Goal: Task Accomplishment & Management: Complete application form

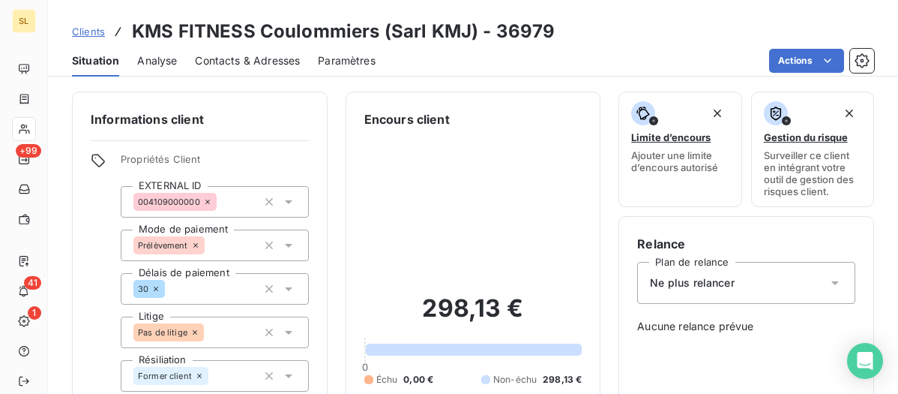
scroll to position [121, 0]
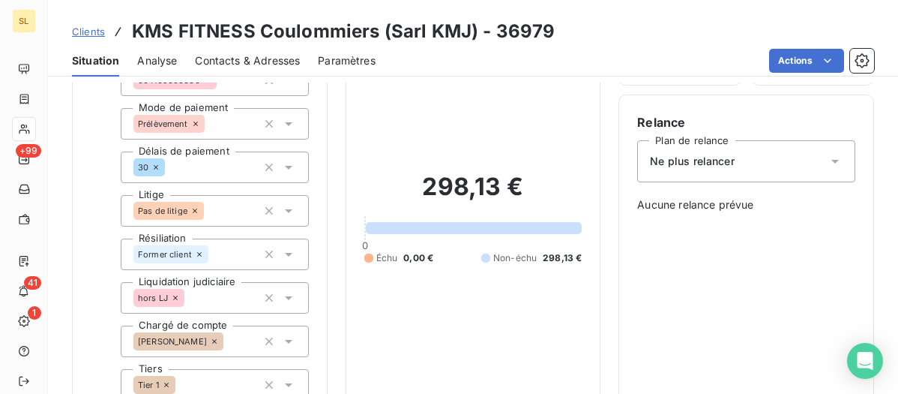
click at [79, 19] on div "Clients KMS FITNESS Coulommiers (Sarl KMJ) - 36979" at bounding box center [313, 31] width 483 height 27
click at [83, 35] on span "Clients" at bounding box center [88, 31] width 33 height 12
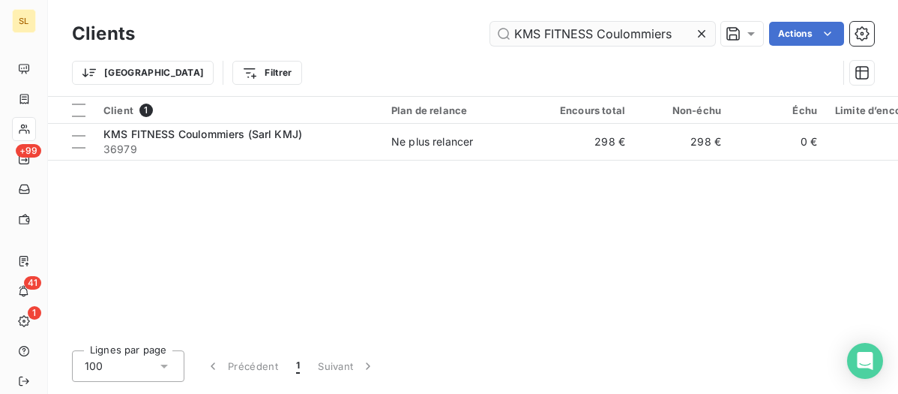
drag, startPoint x: 701, startPoint y: 34, endPoint x: 672, endPoint y: 34, distance: 29.2
click at [701, 34] on icon at bounding box center [701, 33] width 7 height 7
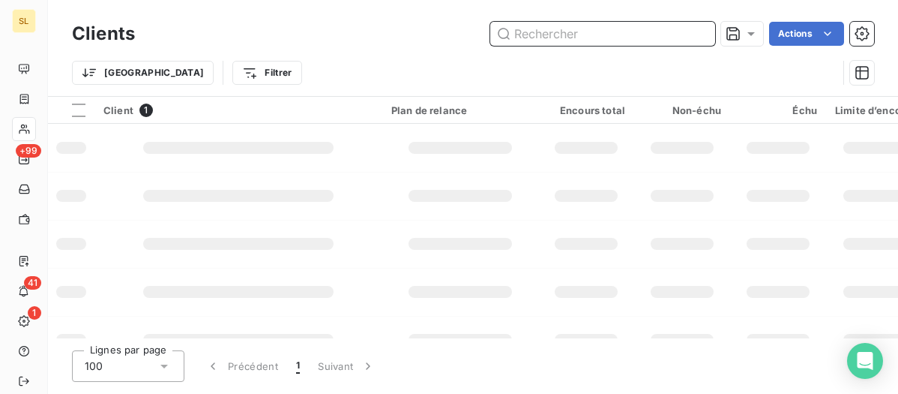
click at [642, 33] on input "text" at bounding box center [602, 34] width 225 height 24
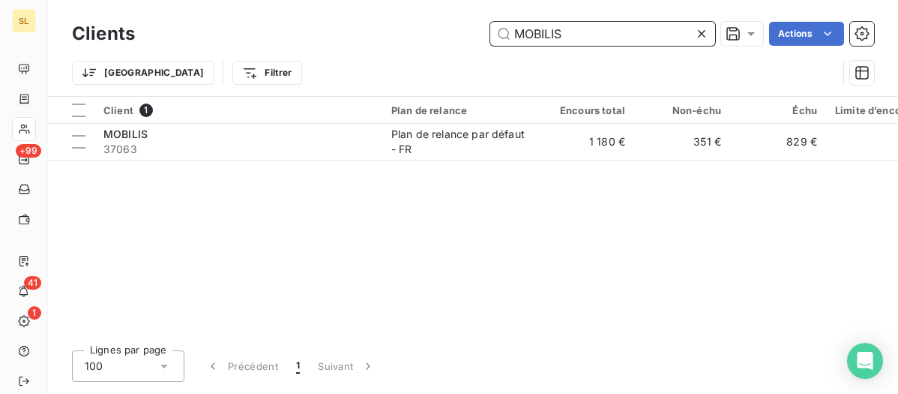
type input "MOBILIS"
click at [181, 166] on div "Client 1 Plan de relance Encours total Non-échu Échu Limite d’encours Délai moy…" at bounding box center [473, 217] width 850 height 241
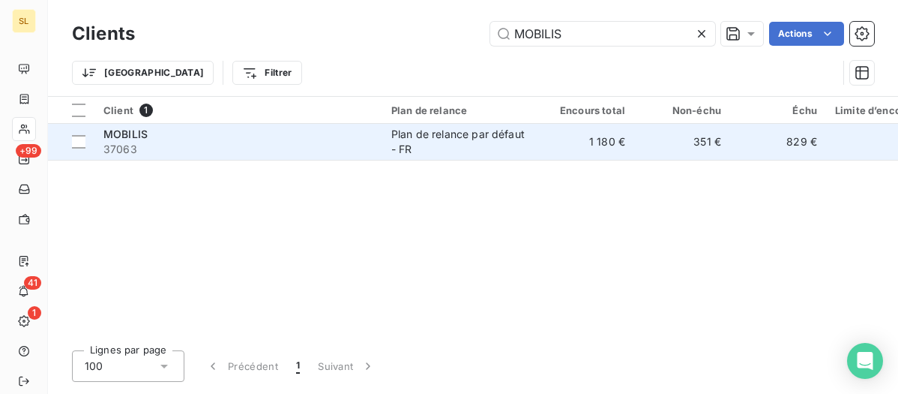
click at [186, 147] on span "37063" at bounding box center [238, 149] width 270 height 15
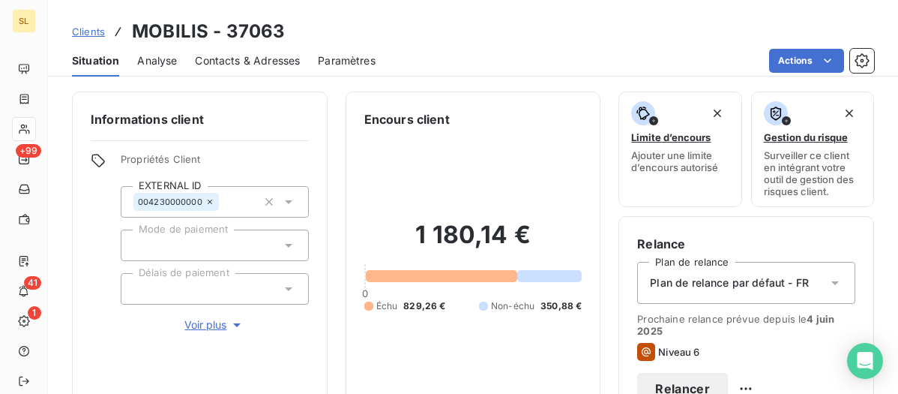
click at [232, 59] on span "Contacts & Adresses" at bounding box center [247, 60] width 105 height 15
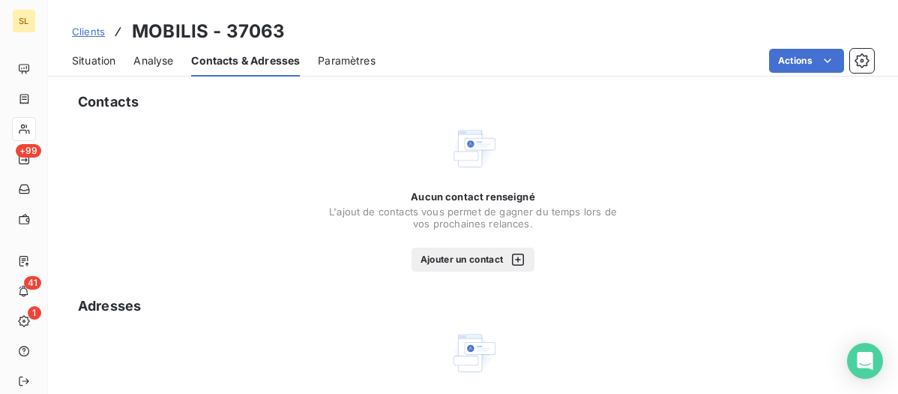
click at [459, 258] on button "Ajouter un contact" at bounding box center [474, 259] width 124 height 24
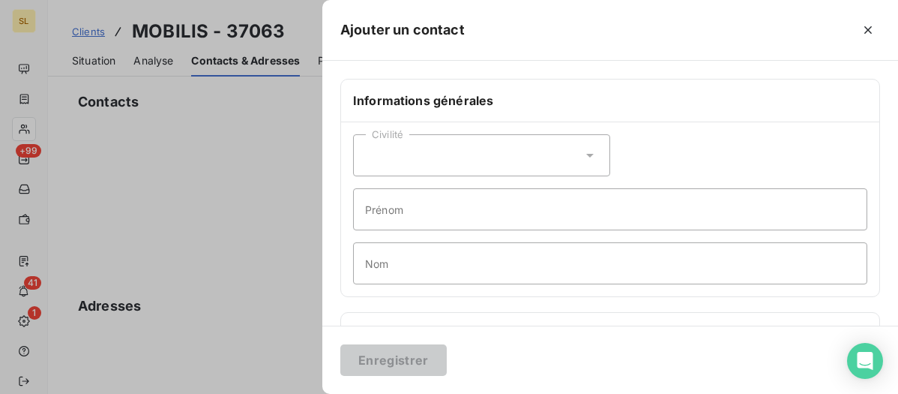
click at [431, 145] on div "Civilité" at bounding box center [481, 155] width 257 height 42
click at [660, 208] on input "Prénom" at bounding box center [610, 209] width 514 height 42
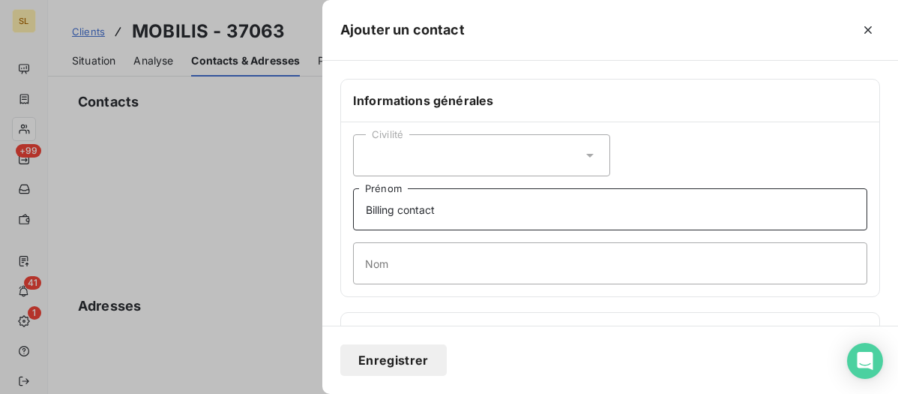
type input "Billing contact"
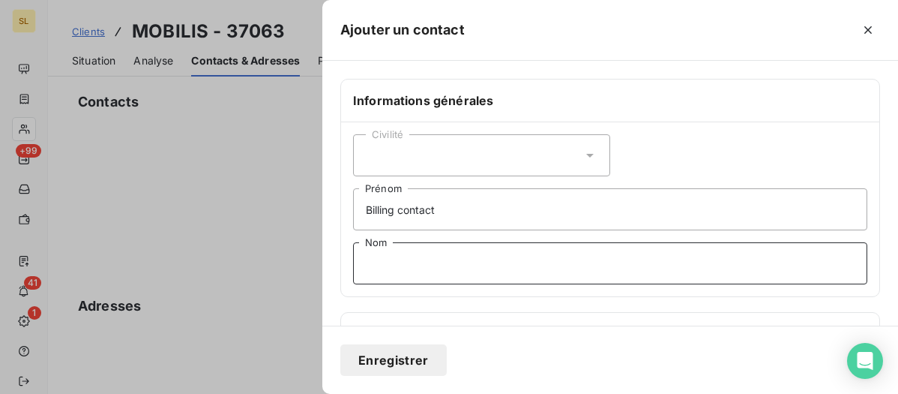
click at [517, 271] on input "Nom" at bounding box center [610, 263] width 514 height 42
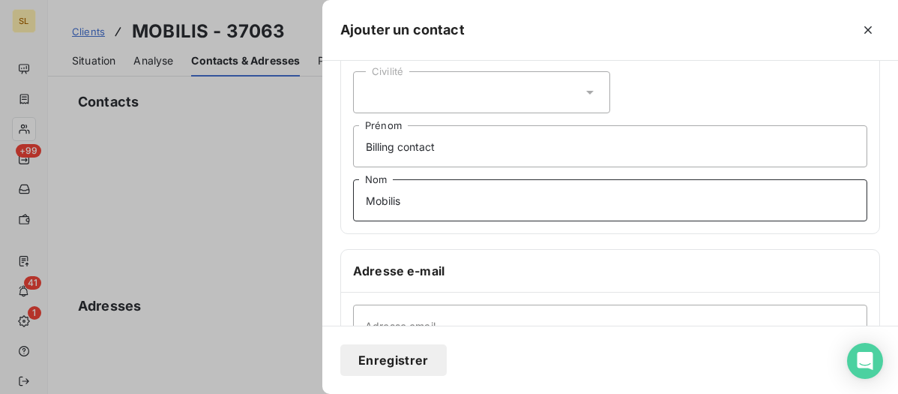
scroll to position [135, 0]
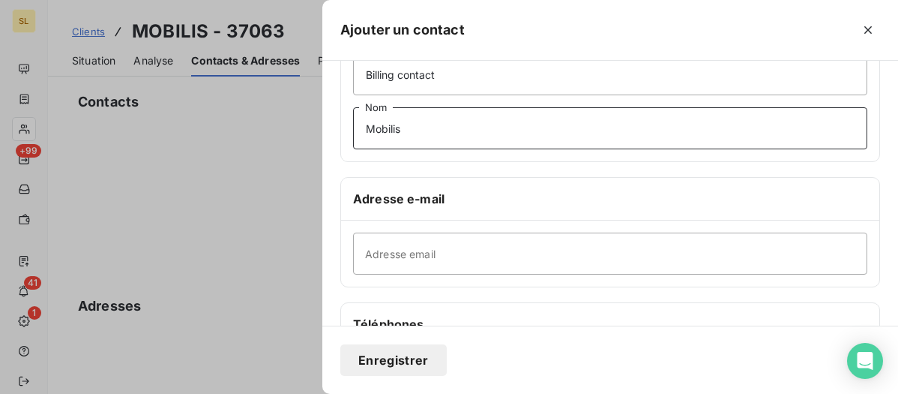
type input "Mobilis"
click at [414, 260] on input "Adresse email" at bounding box center [610, 253] width 514 height 42
paste input "[EMAIL_ADDRESS][DOMAIN_NAME]"
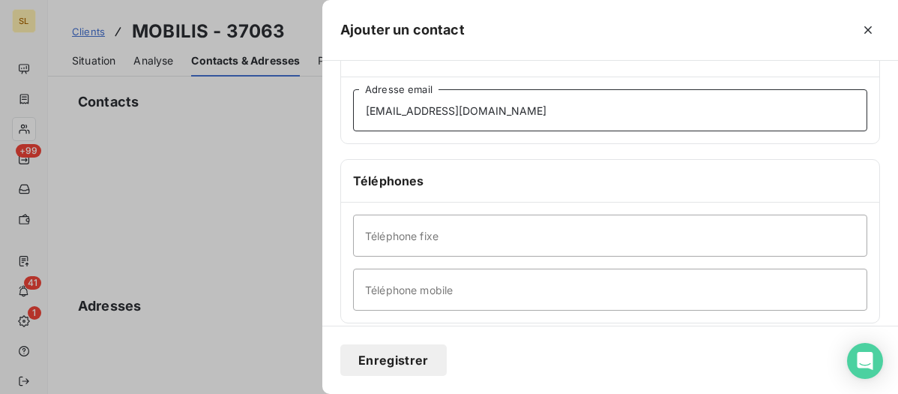
scroll to position [419, 0]
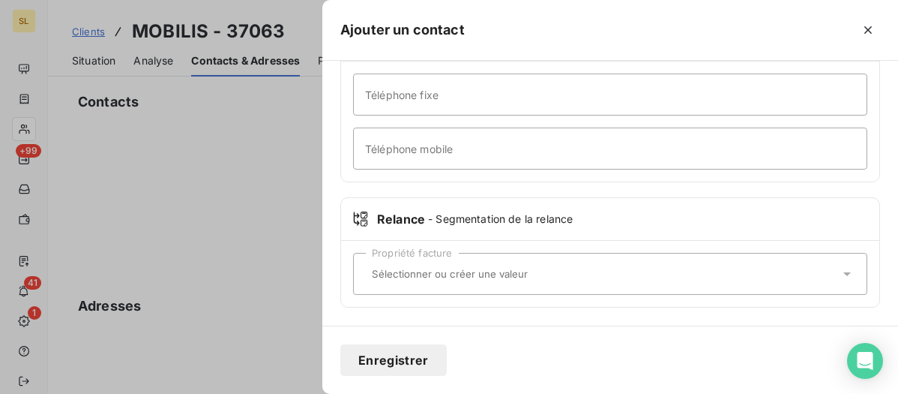
type input "[EMAIL_ADDRESS][DOMAIN_NAME]"
click at [406, 357] on button "Enregistrer" at bounding box center [393, 359] width 106 height 31
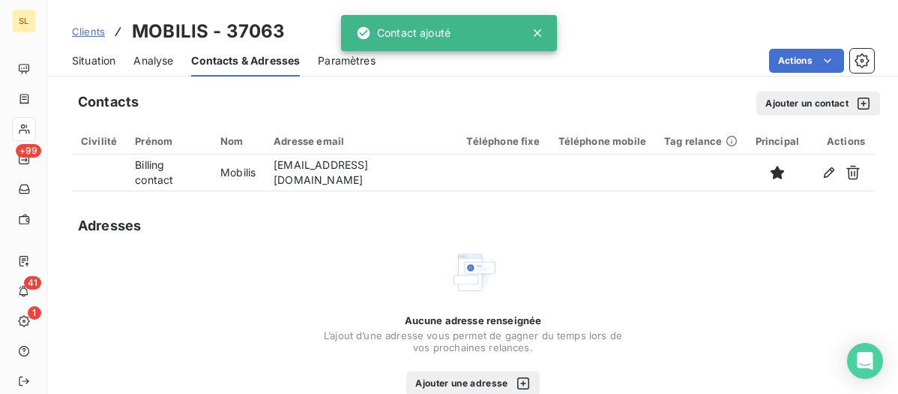
click at [82, 34] on span "Clients" at bounding box center [88, 31] width 33 height 12
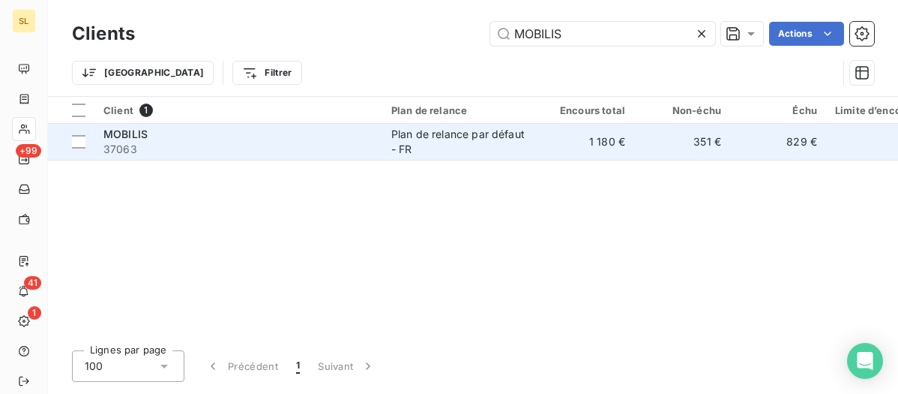
click at [272, 142] on span "37063" at bounding box center [238, 149] width 270 height 15
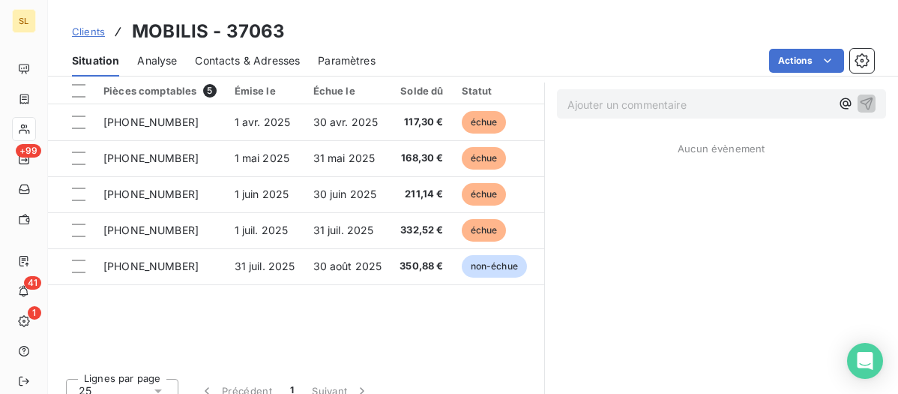
scroll to position [405, 0]
click at [93, 31] on span "Clients" at bounding box center [88, 31] width 33 height 12
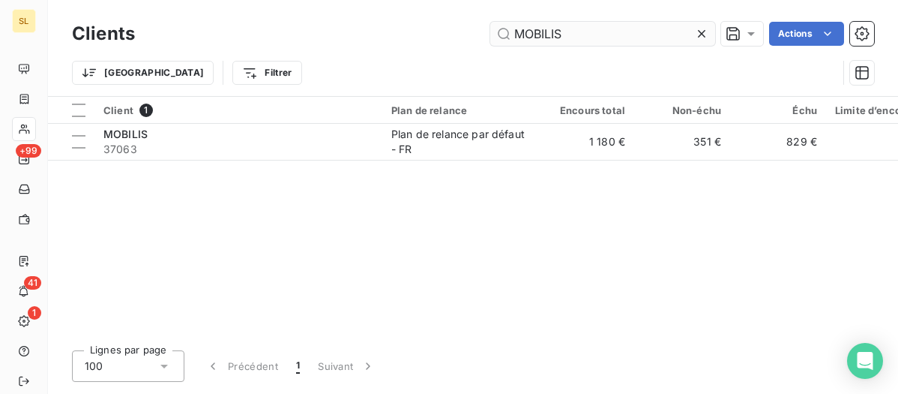
drag, startPoint x: 576, startPoint y: 37, endPoint x: 496, endPoint y: 30, distance: 81.2
click at [496, 30] on input "MOBILIS" at bounding box center [602, 34] width 225 height 24
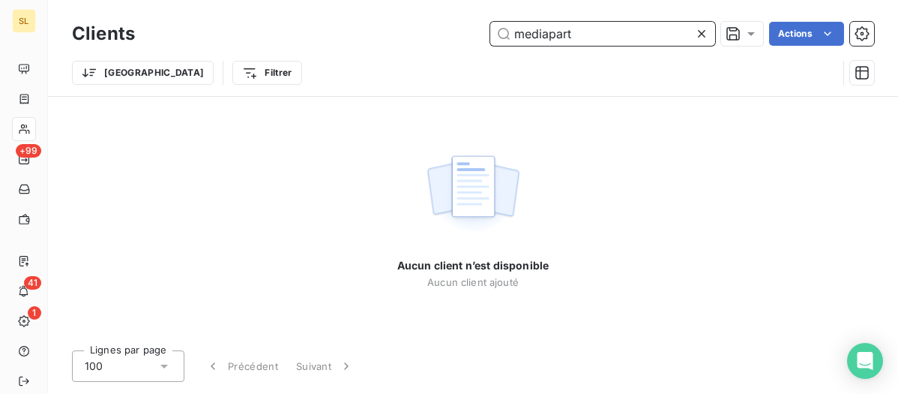
drag, startPoint x: 606, startPoint y: 37, endPoint x: 478, endPoint y: 33, distance: 128.3
click at [478, 32] on div "mediapart Actions" at bounding box center [513, 34] width 721 height 24
paste input "SOCIÉTÉ EDITRICE DE MÉDIAPART"
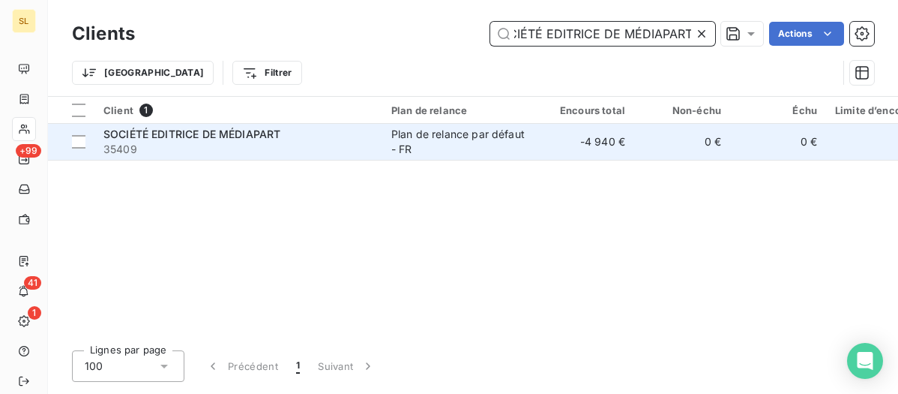
type input "SOCIÉTÉ EDITRICE DE MÉDIAPART"
click at [214, 144] on span "35409" at bounding box center [238, 149] width 270 height 15
